Goal: Find specific page/section: Find specific page/section

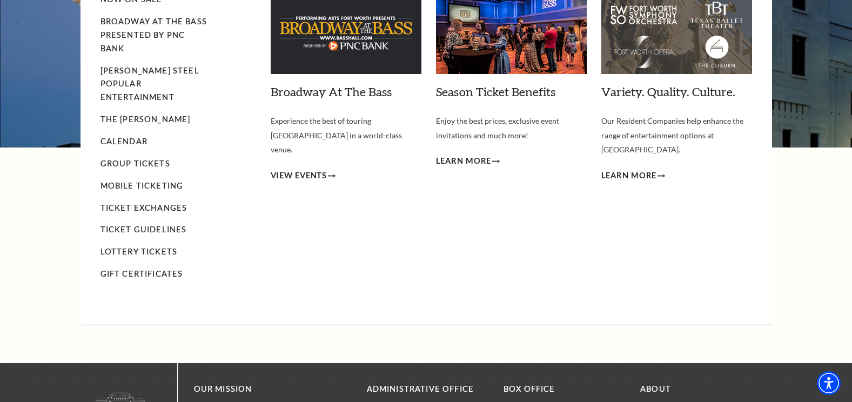
scroll to position [108, 0]
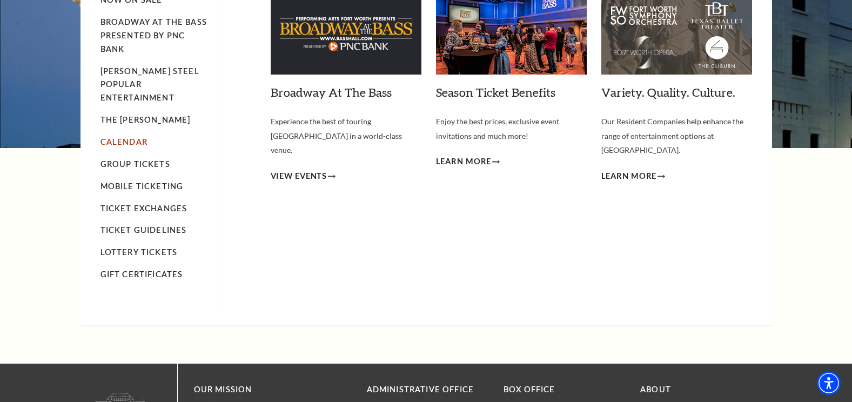
click at [118, 137] on link "Calendar" at bounding box center [123, 141] width 47 height 9
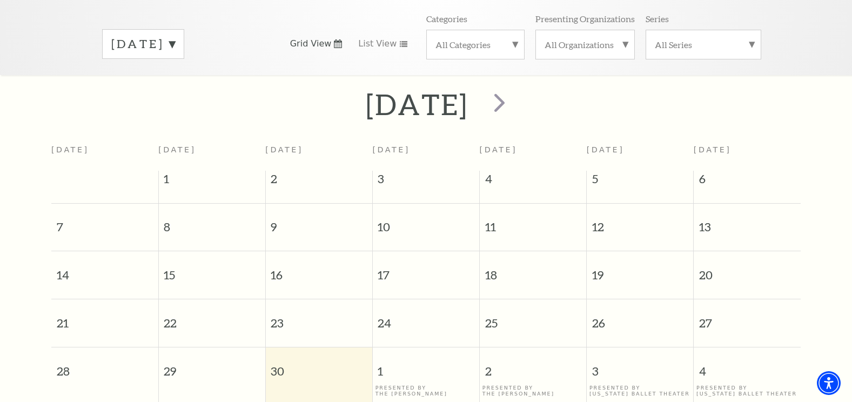
scroll to position [150, 0]
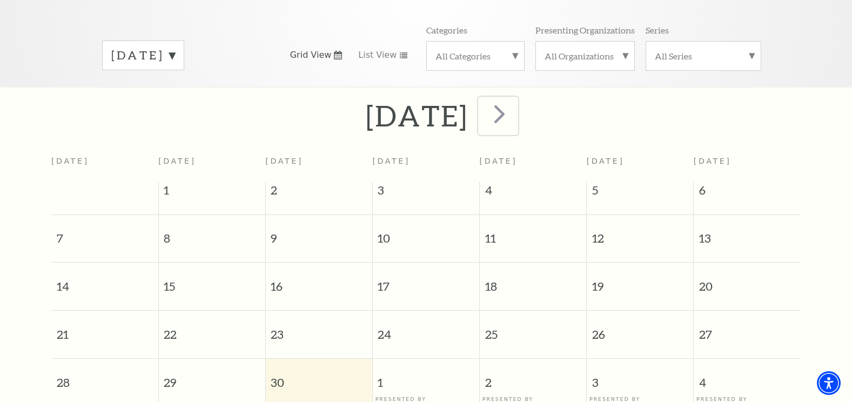
click at [515, 98] on span "next" at bounding box center [499, 113] width 31 height 31
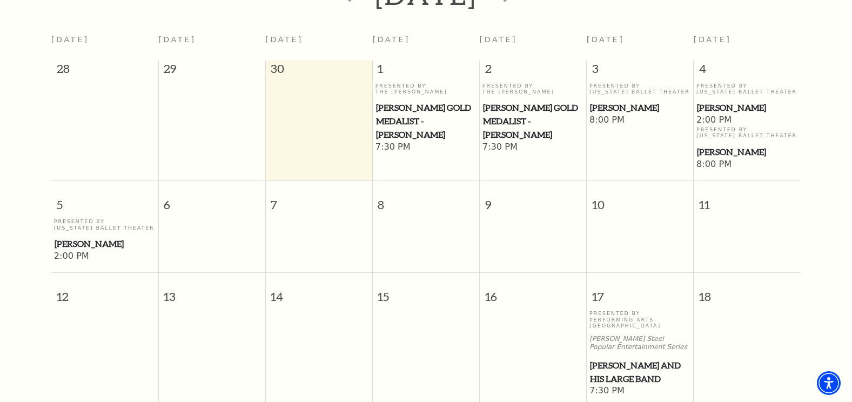
scroll to position [204, 0]
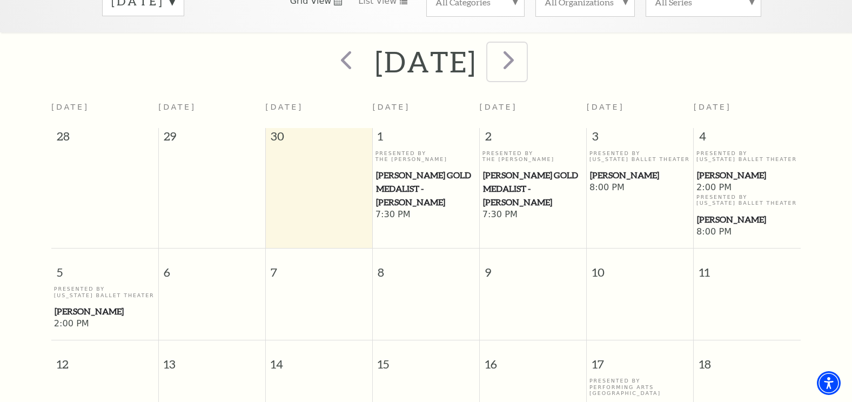
click at [524, 48] on span "next" at bounding box center [508, 59] width 31 height 31
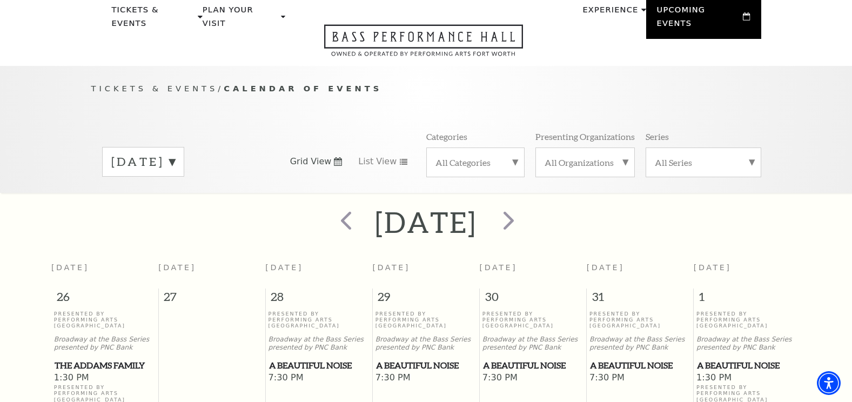
scroll to position [42, 0]
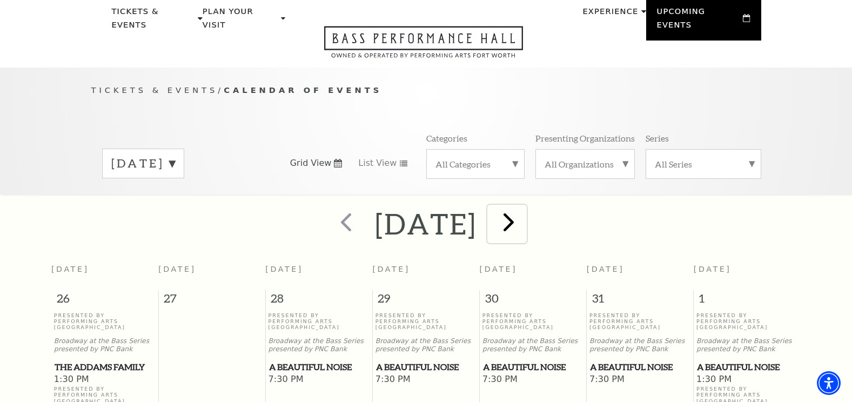
click at [524, 208] on span "next" at bounding box center [508, 221] width 31 height 31
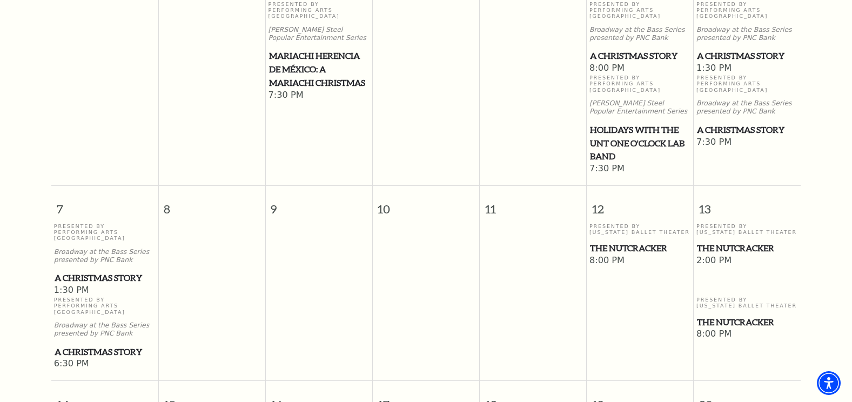
scroll to position [204, 0]
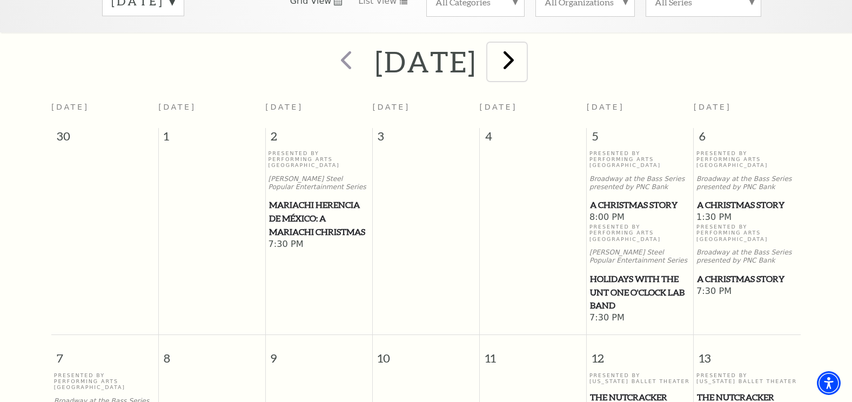
click at [524, 52] on span "next" at bounding box center [508, 59] width 31 height 31
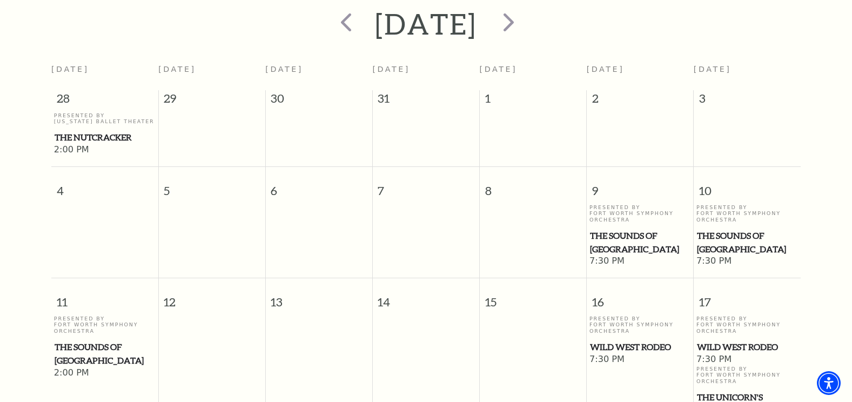
scroll to position [150, 0]
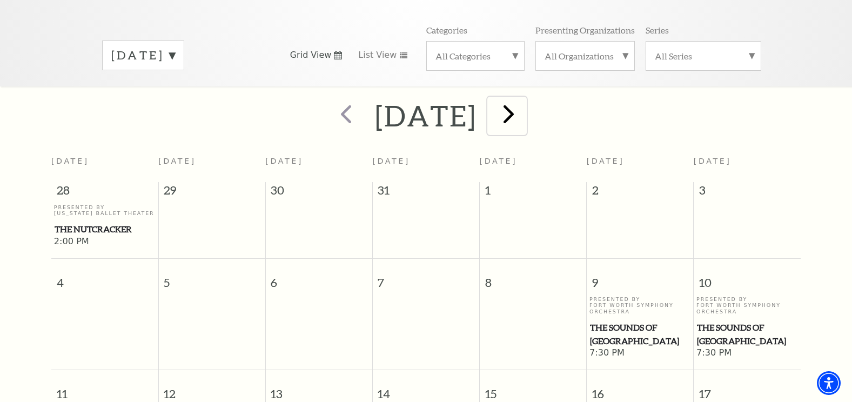
click at [524, 99] on span "next" at bounding box center [508, 113] width 31 height 31
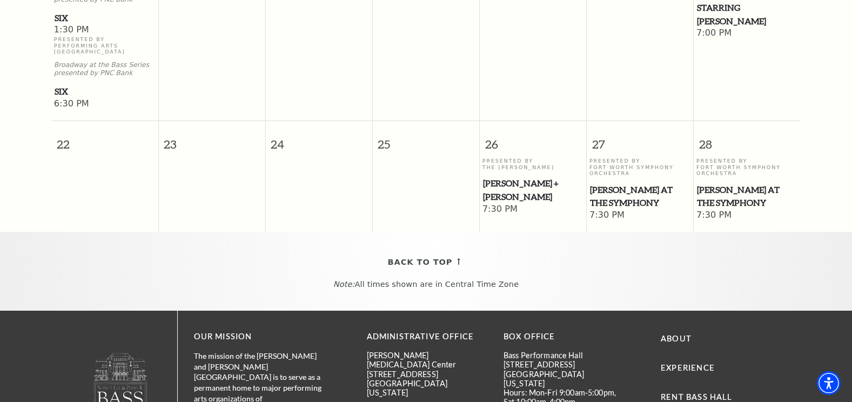
scroll to position [636, 0]
